Goal: Information Seeking & Learning: Find specific fact

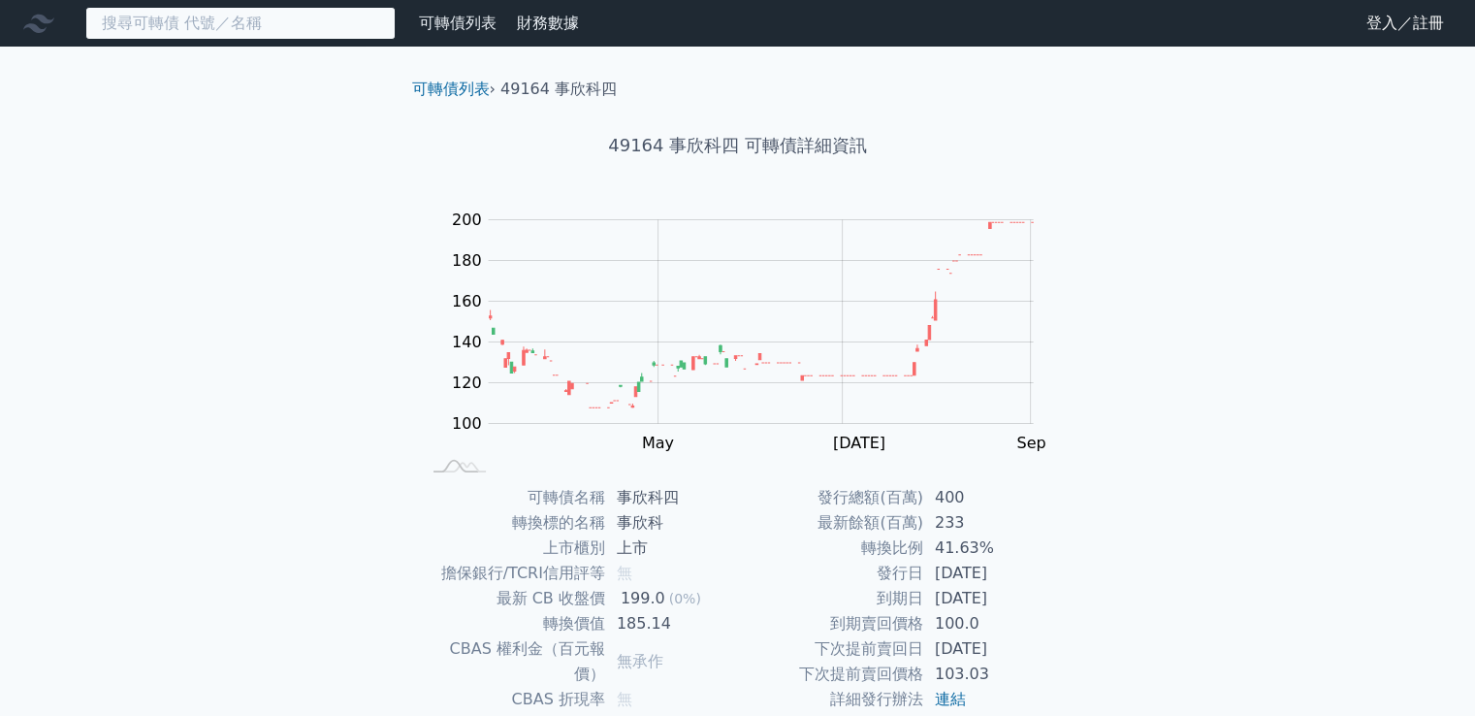
click at [179, 30] on input at bounding box center [240, 23] width 310 height 33
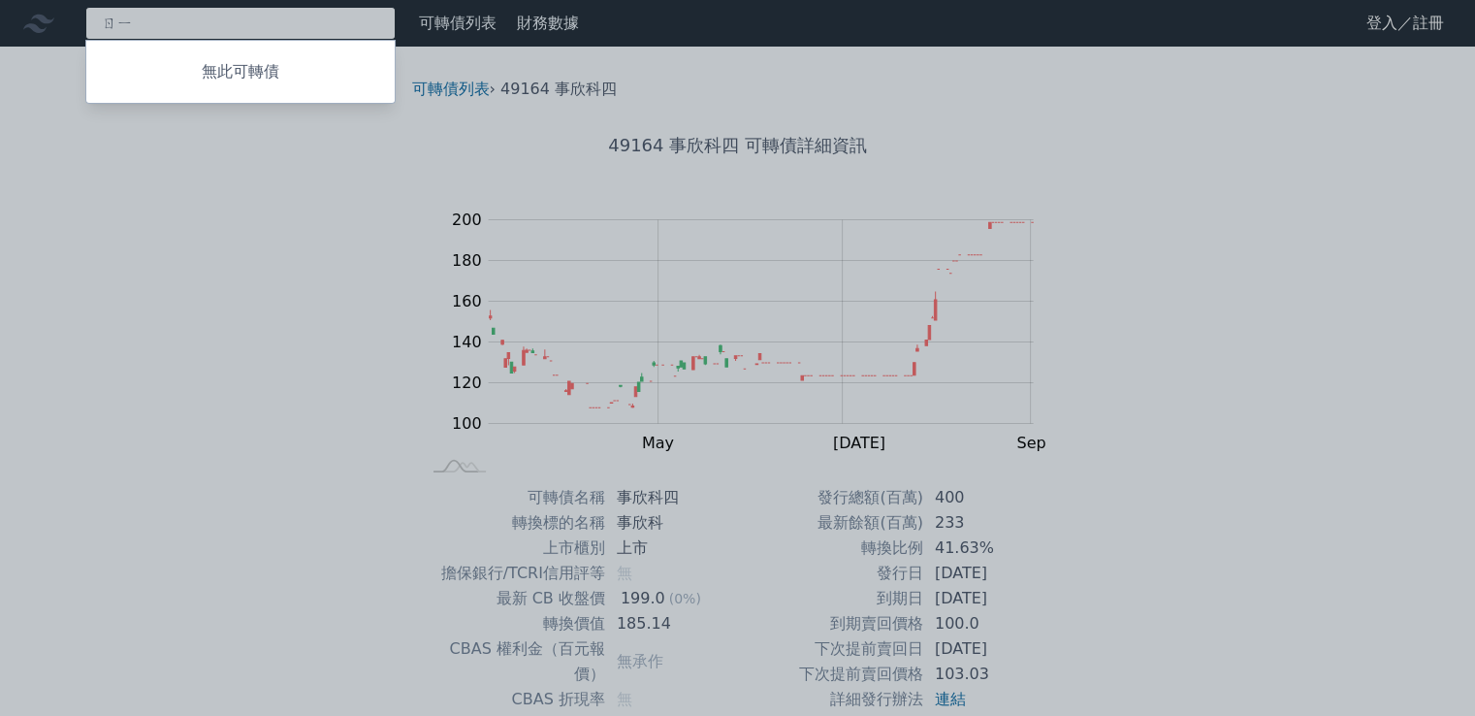
type input "ㄖ"
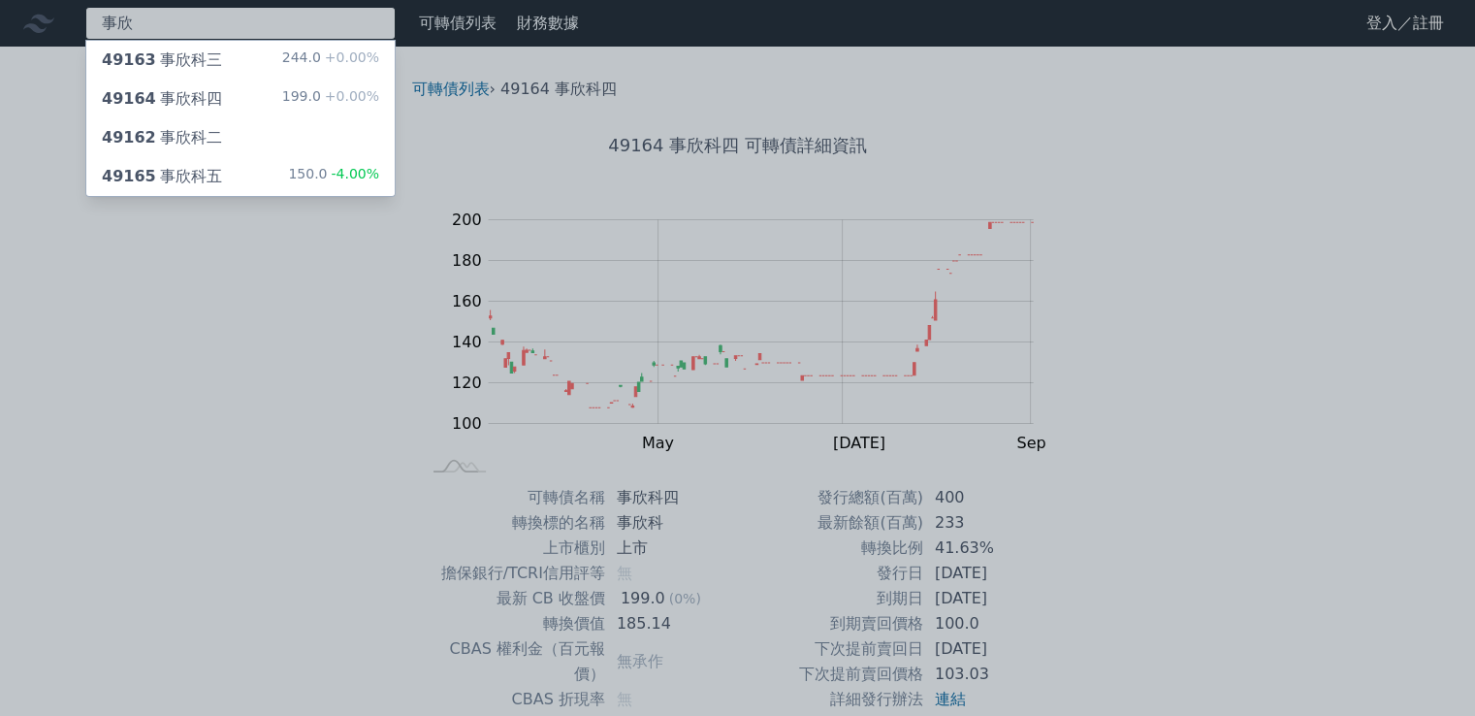
type input "事欣"
click at [307, 179] on div "事欣 49163 事欣科三 244.0 +0.00% 49164 事欣科四 199.0 +0.00% 49162 事欣科二 49165 事欣科五 150.0 …" at bounding box center [737, 461] width 1475 height 923
click at [307, 179] on div "150.0 -4.00%" at bounding box center [333, 176] width 91 height 23
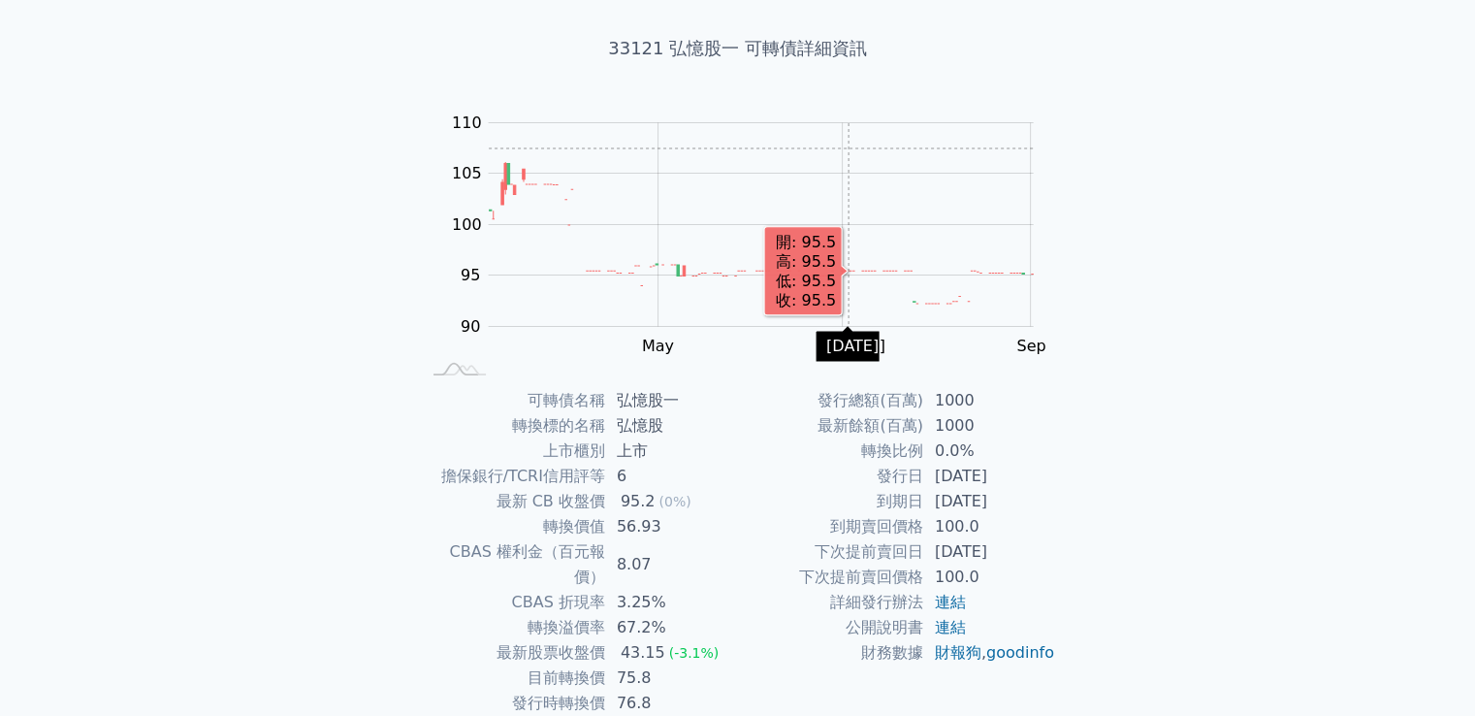
scroll to position [182, 0]
